Goal: Information Seeking & Learning: Learn about a topic

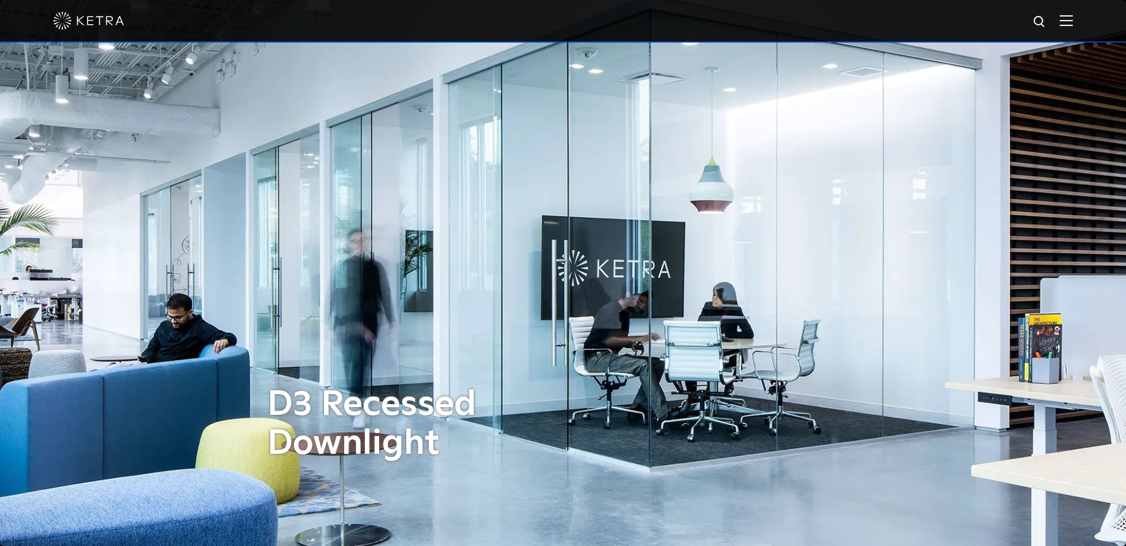
click at [1068, 24] on img at bounding box center [1065, 20] width 13 height 11
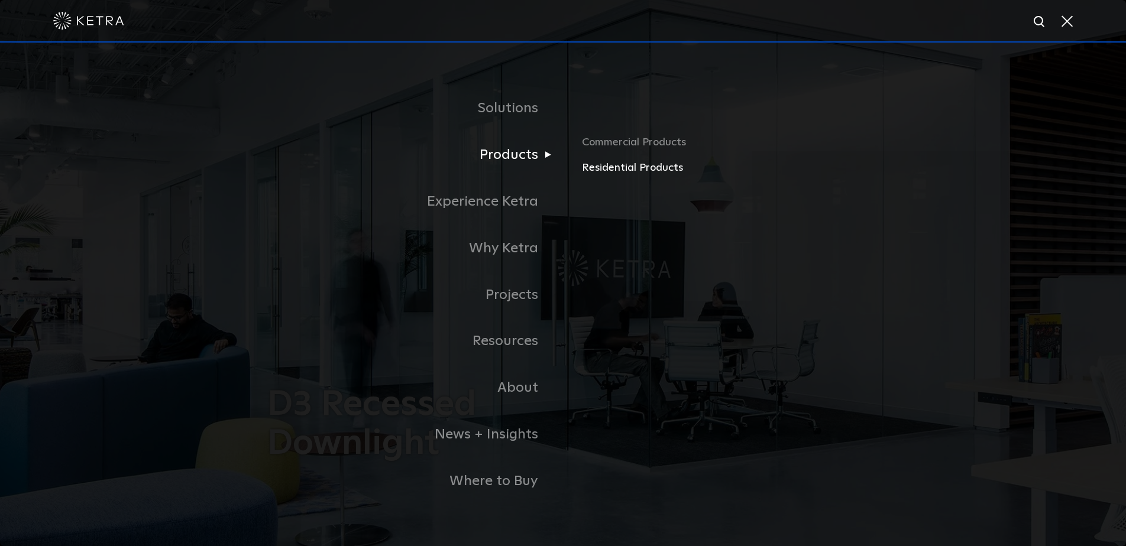
click at [606, 167] on link "Residential Products" at bounding box center [720, 168] width 277 height 17
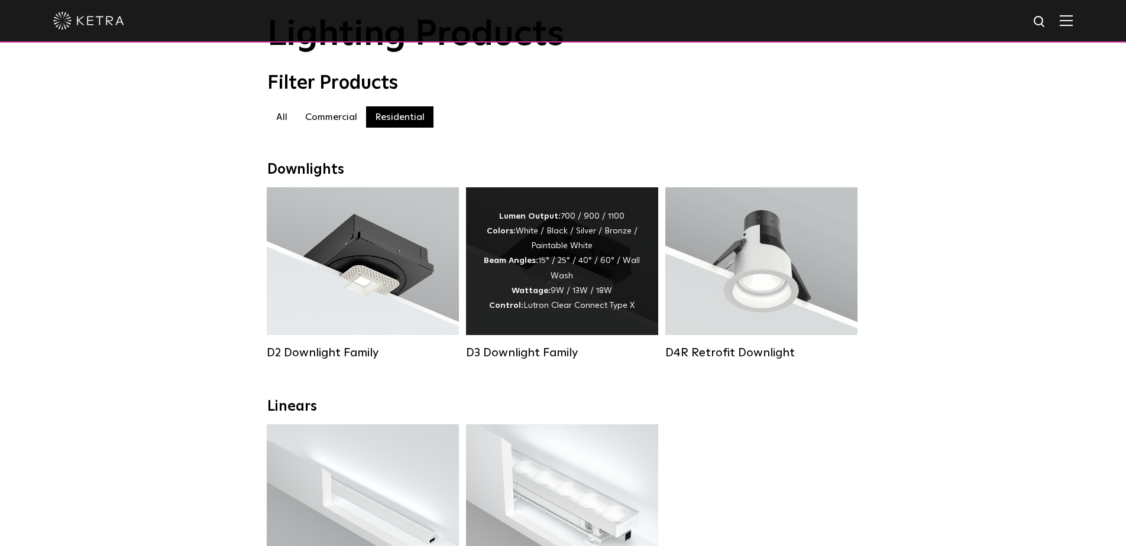
scroll to position [162, 0]
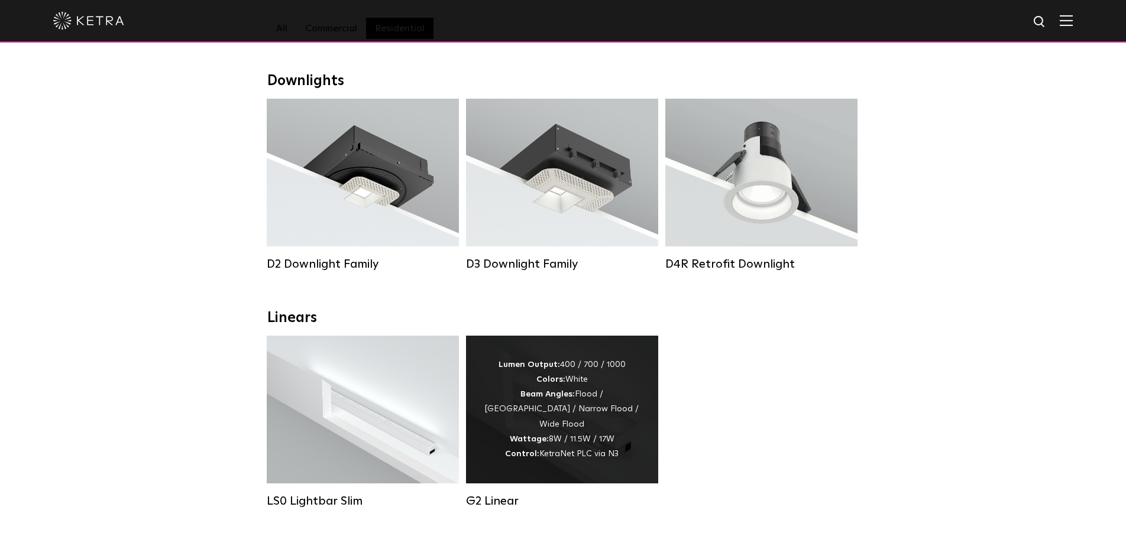
click at [571, 391] on div "Lumen Output: 400 / 700 / 1000 Colors: White Beam Angles: Flood / Graze / Narro…" at bounding box center [562, 410] width 157 height 104
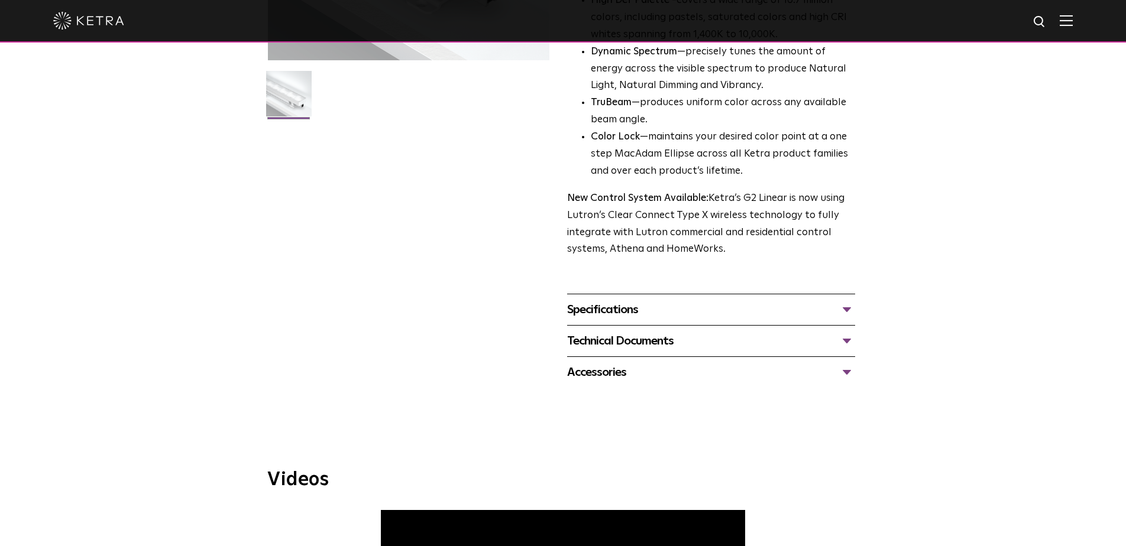
scroll to position [346, 0]
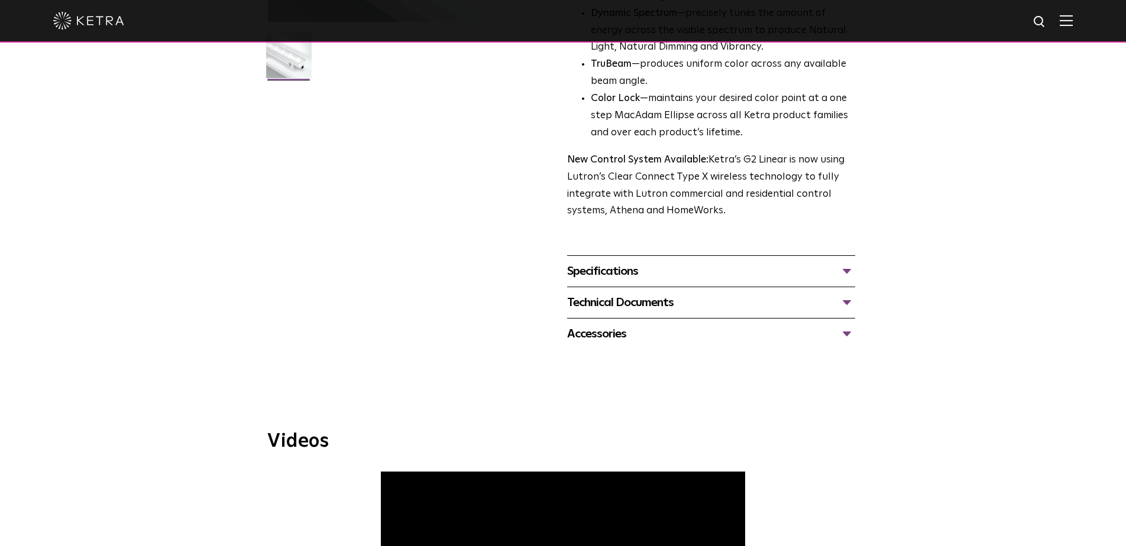
click at [643, 262] on div "Specifications" at bounding box center [711, 271] width 288 height 19
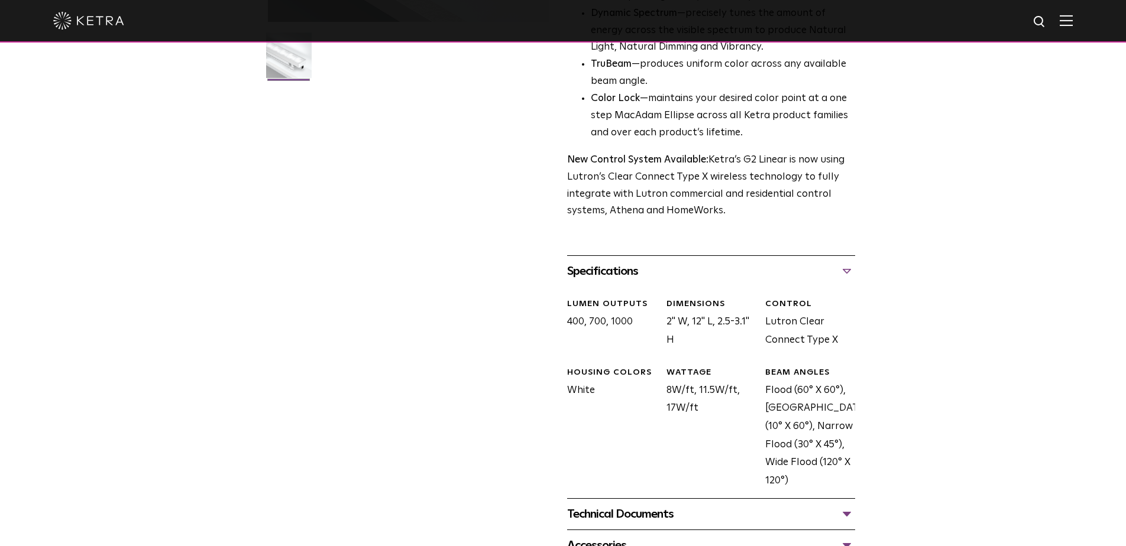
scroll to position [377, 0]
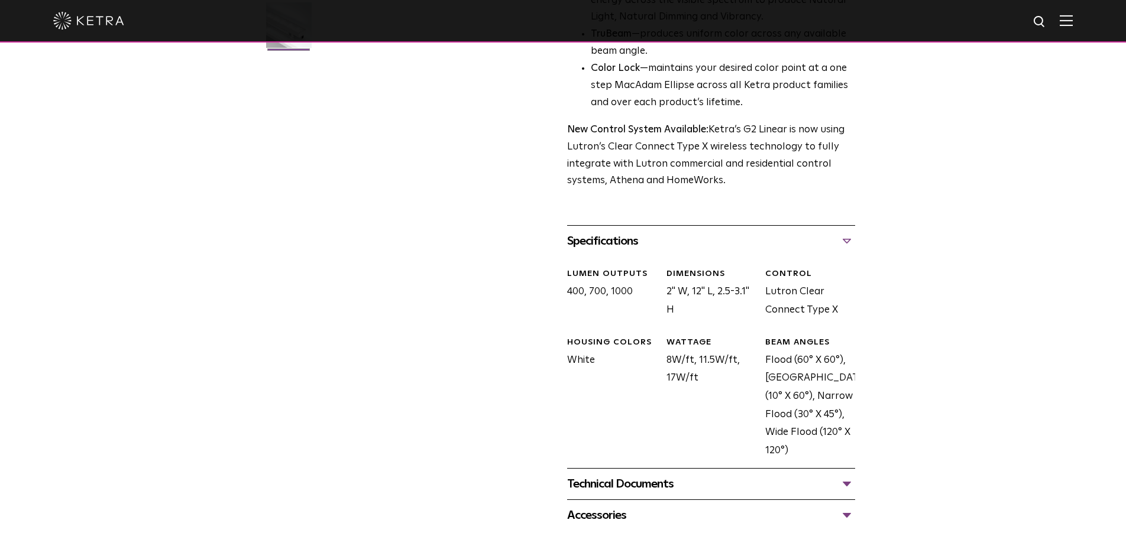
click at [696, 475] on div "Technical Documents" at bounding box center [711, 484] width 288 height 19
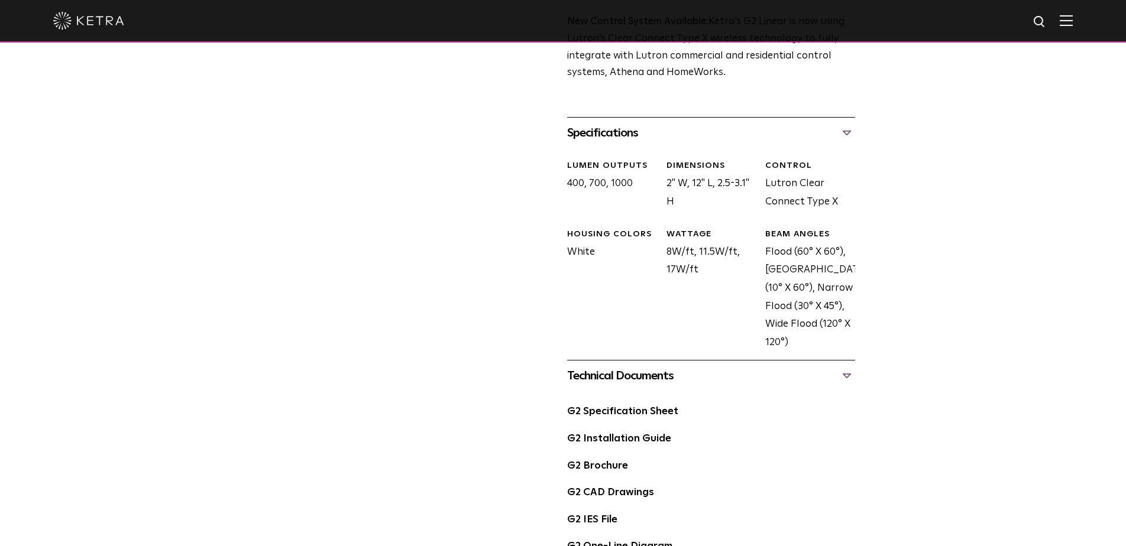
scroll to position [575, 0]
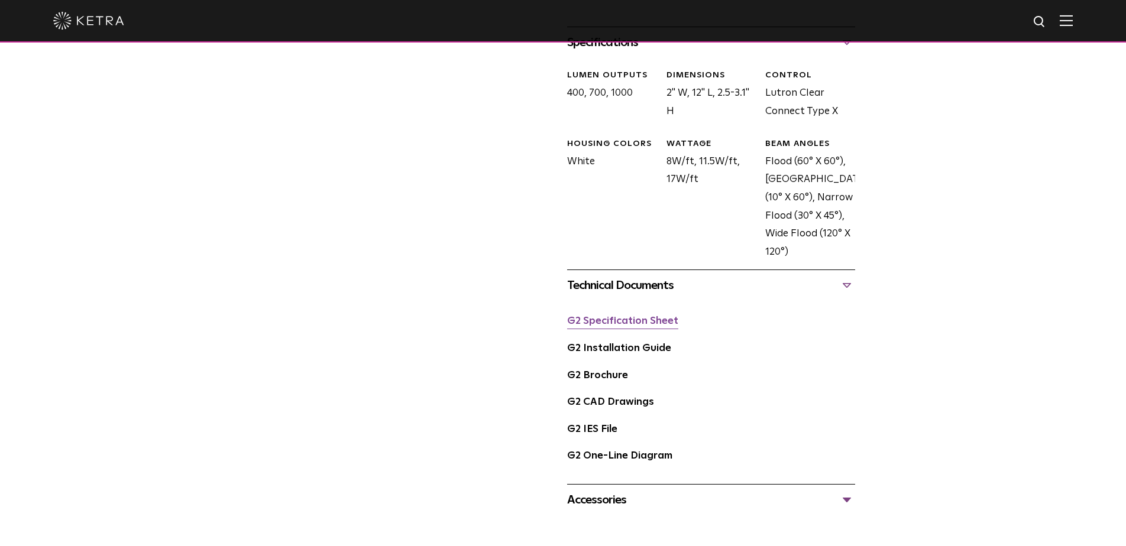
click at [652, 316] on link "G2 Specification Sheet" at bounding box center [622, 321] width 111 height 10
